Goal: Go to known website: Access a specific website the user already knows

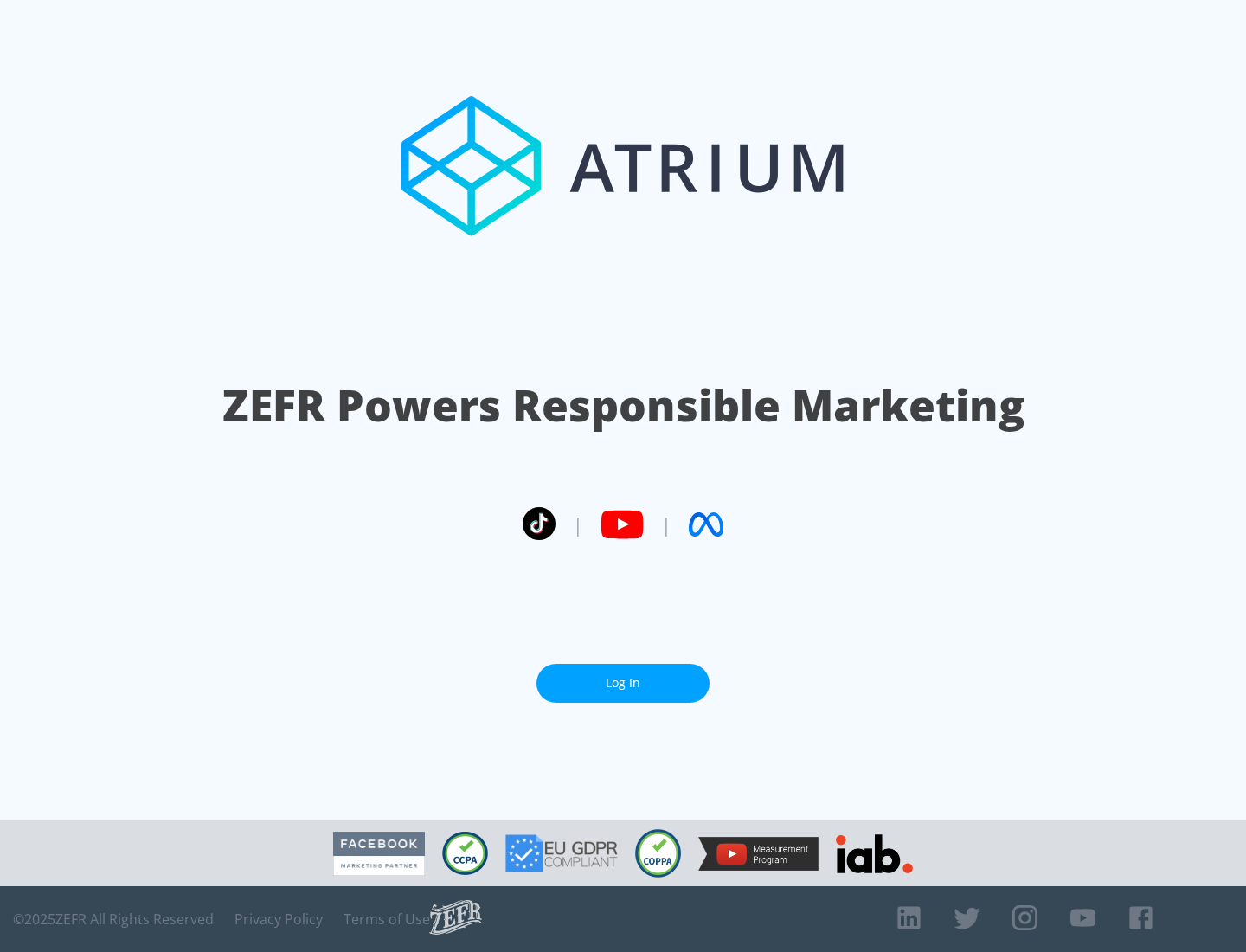
click at [623, 676] on link "Log In" at bounding box center [622, 682] width 173 height 39
